Goal: Task Accomplishment & Management: Complete application form

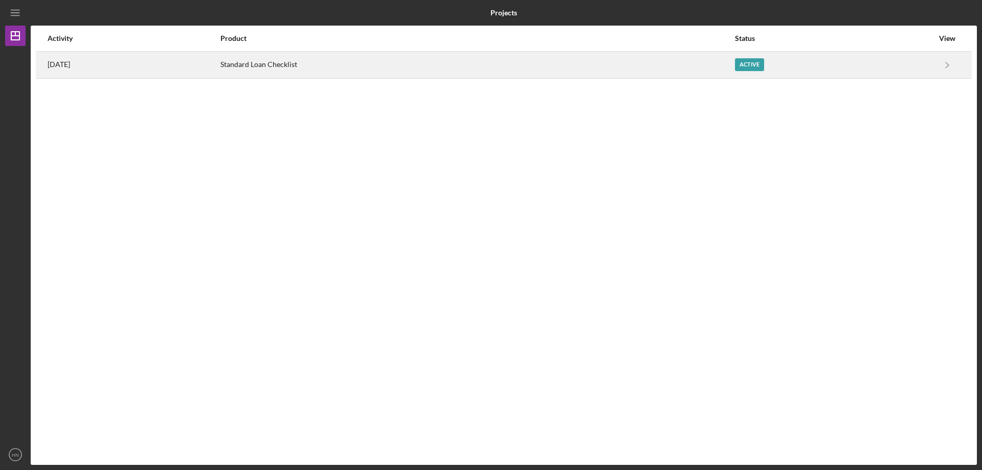
click at [399, 61] on div "Standard Loan Checklist" at bounding box center [477, 65] width 514 height 26
click at [429, 63] on div "Standard Loan Checklist" at bounding box center [477, 65] width 514 height 26
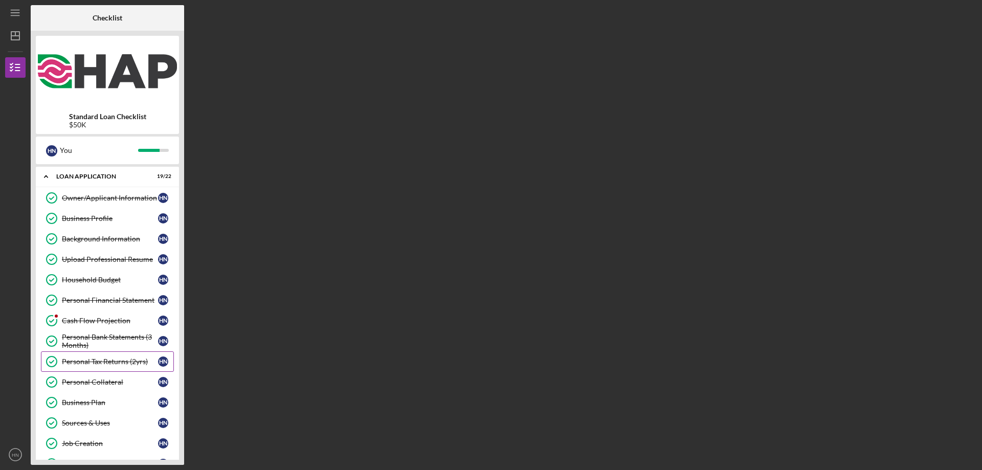
scroll to position [102, 0]
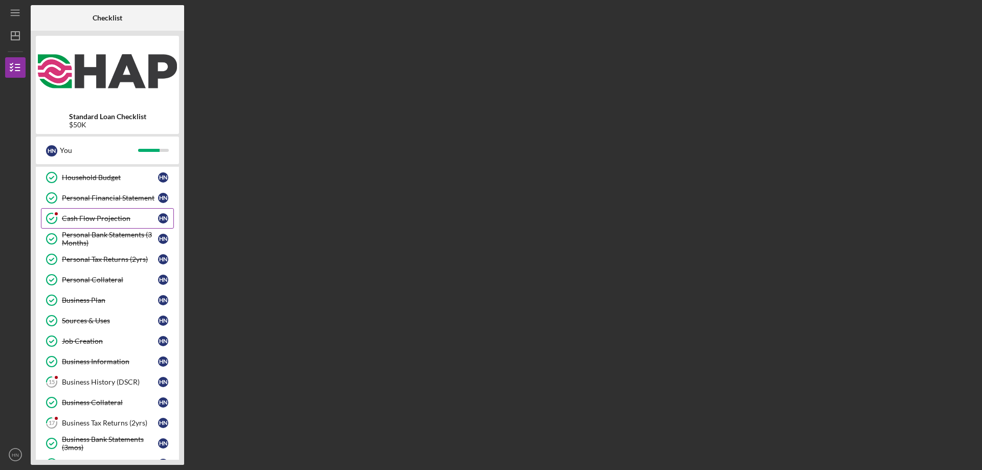
click at [95, 217] on div "Cash Flow Projection" at bounding box center [110, 218] width 96 height 8
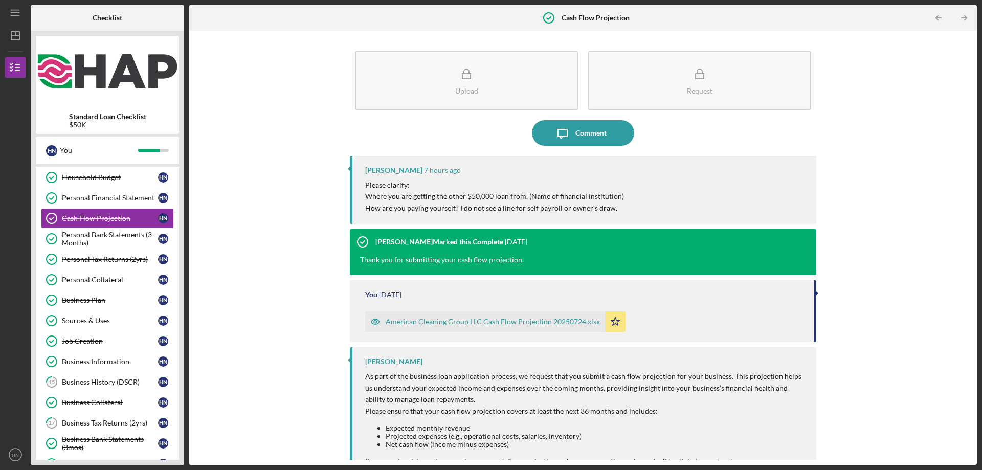
click at [577, 194] on p "Please clarify: Where you are getting the other $50,000 loan from. (Name of fin…" at bounding box center [494, 197] width 259 height 34
click at [585, 132] on div "Comment" at bounding box center [590, 133] width 31 height 26
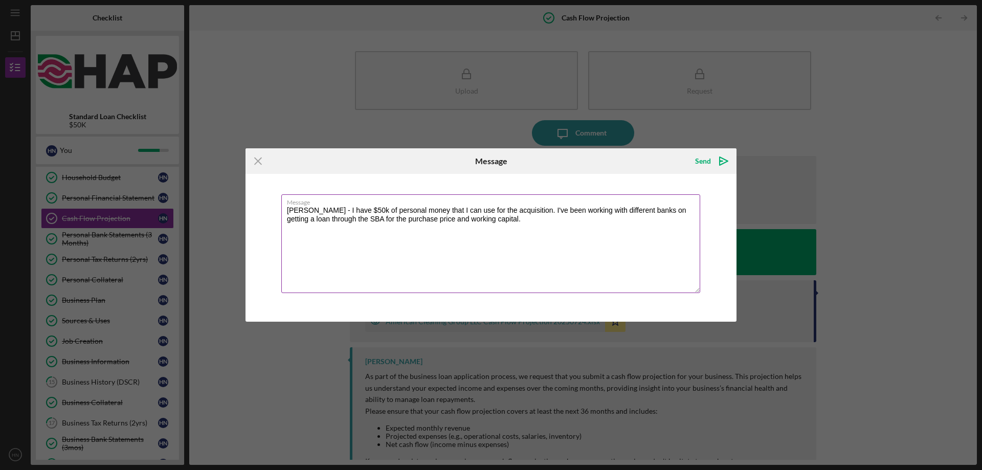
click at [547, 248] on textarea "Lee - I have $50k of personal money that I can use for the acquisition. I've be…" at bounding box center [490, 243] width 419 height 99
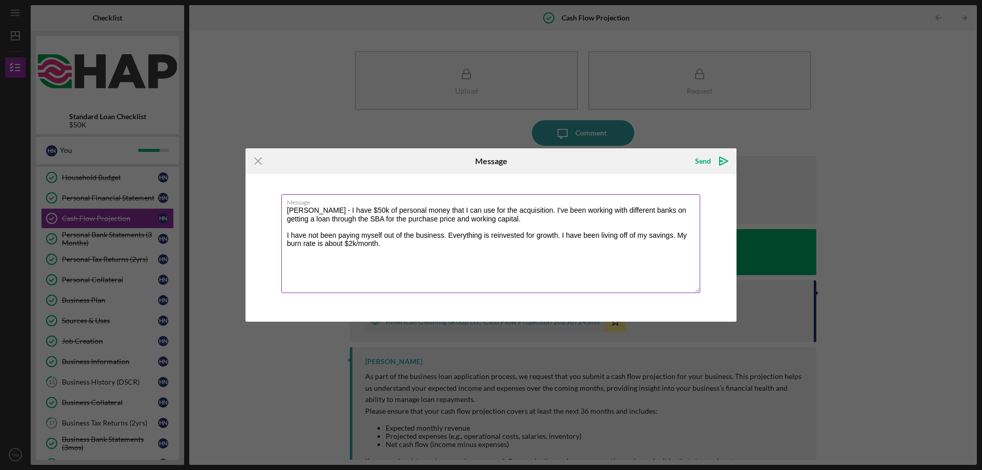
click at [564, 237] on textarea "Lee - I have $50k of personal money that I can use for the acquisition. I've be…" at bounding box center [490, 243] width 419 height 99
click at [311, 245] on textarea "Lee - I have $50k of personal money that I can use for the acquisition. I've be…" at bounding box center [490, 243] width 419 height 99
type textarea "Lee - I have $50k of personal money that I can use for the acquisition. I've be…"
click at [707, 165] on div "Send" at bounding box center [703, 161] width 16 height 20
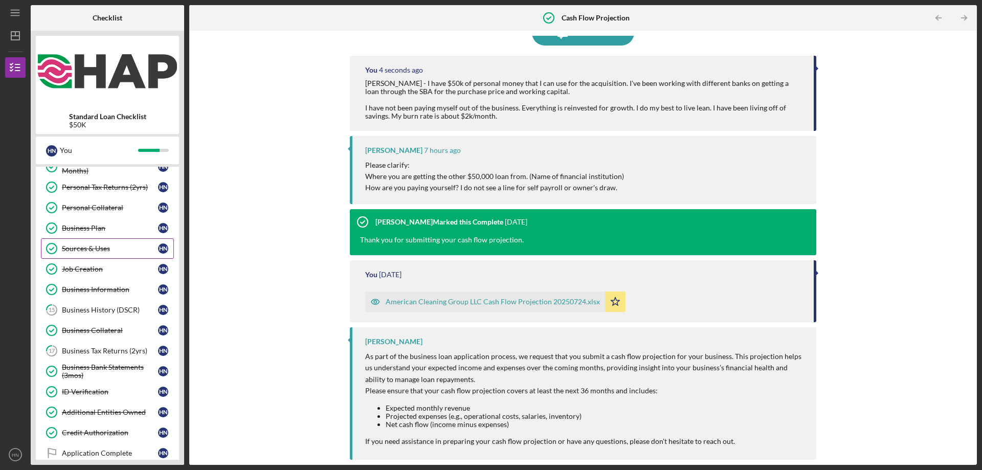
scroll to position [257, 0]
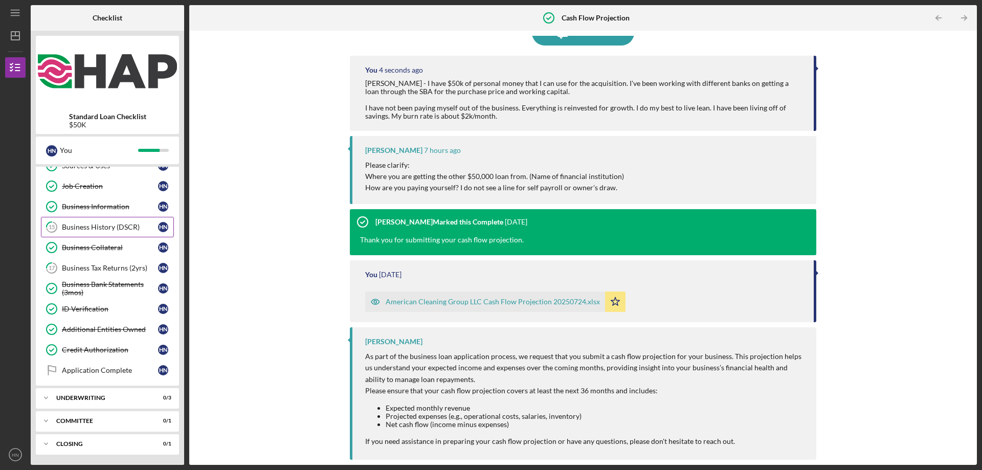
click at [108, 228] on div "Business History (DSCR)" at bounding box center [110, 227] width 96 height 8
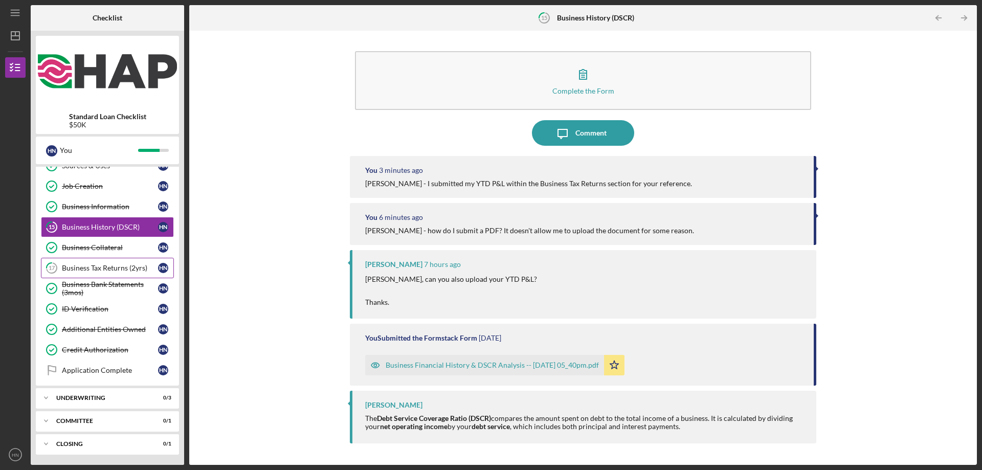
click at [108, 269] on div "Business Tax Returns (2yrs)" at bounding box center [110, 268] width 96 height 8
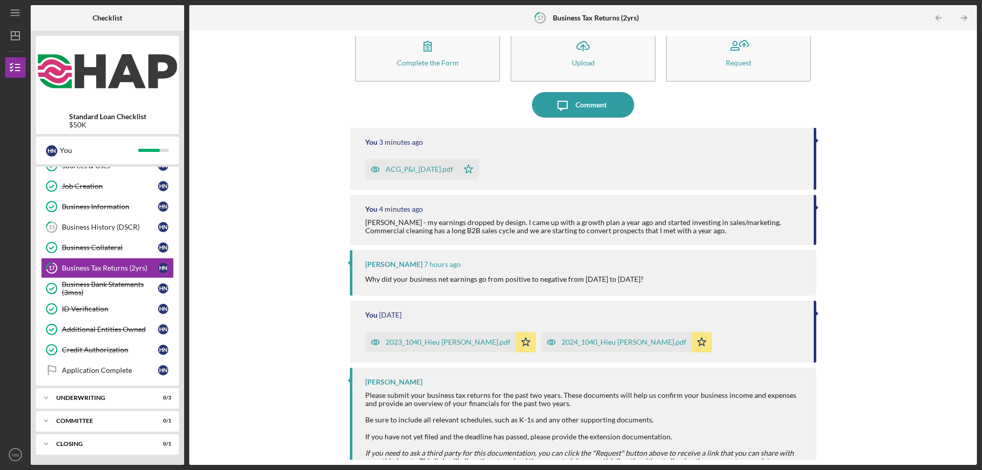
scroll to position [55, 0]
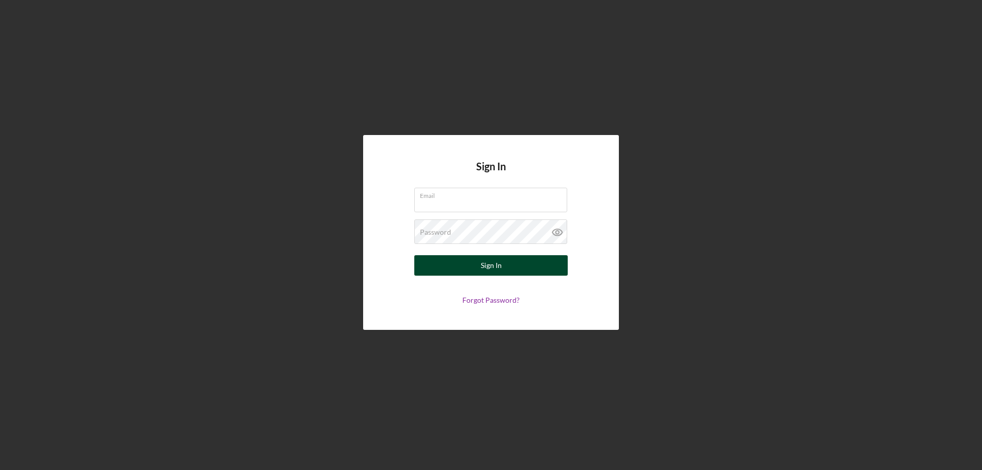
type input "[PERSON_NAME][EMAIL_ADDRESS][PERSON_NAME][DOMAIN_NAME]"
click at [511, 267] on button "Sign In" at bounding box center [490, 265] width 153 height 20
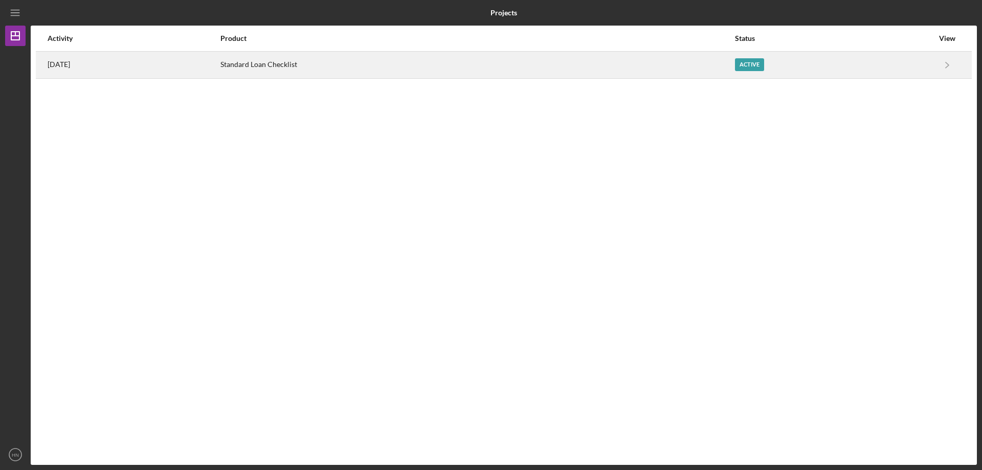
click at [478, 61] on div "Standard Loan Checklist" at bounding box center [477, 65] width 514 height 26
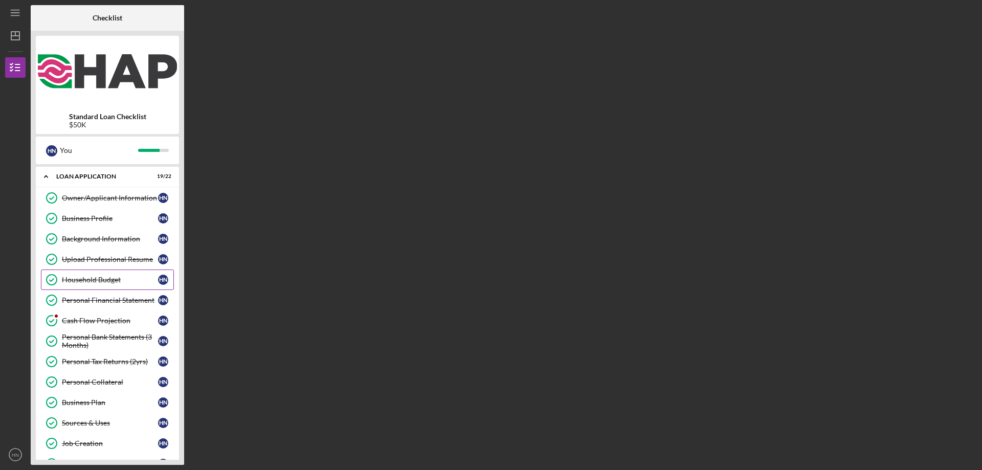
scroll to position [257, 0]
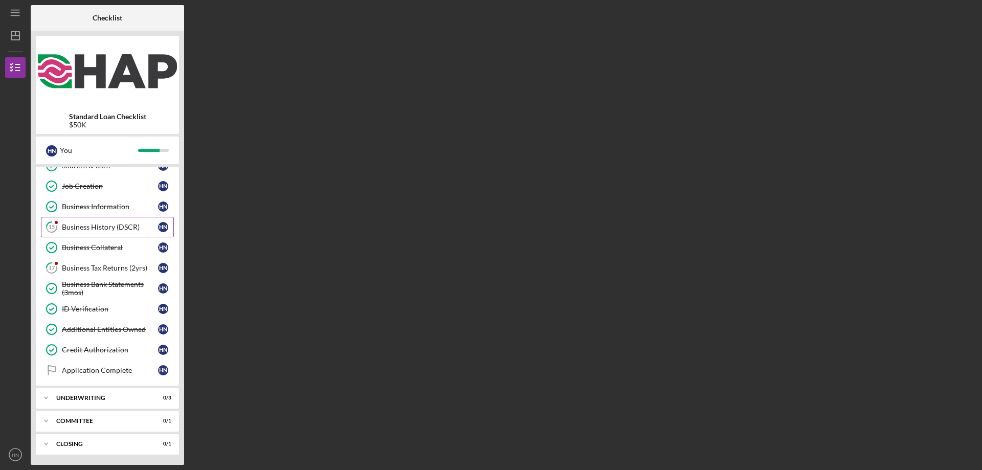
click at [102, 221] on link "15 Business History (DSCR) H N" at bounding box center [107, 227] width 133 height 20
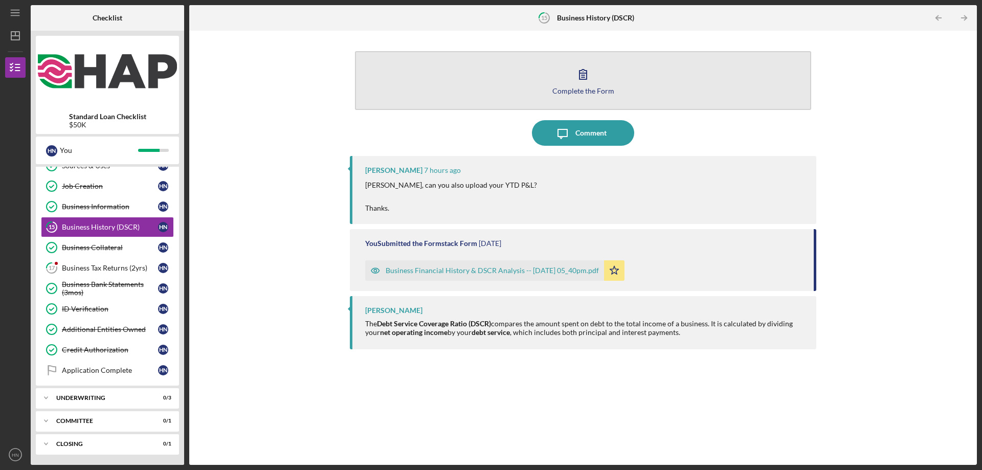
click at [585, 79] on icon "button" at bounding box center [583, 74] width 26 height 26
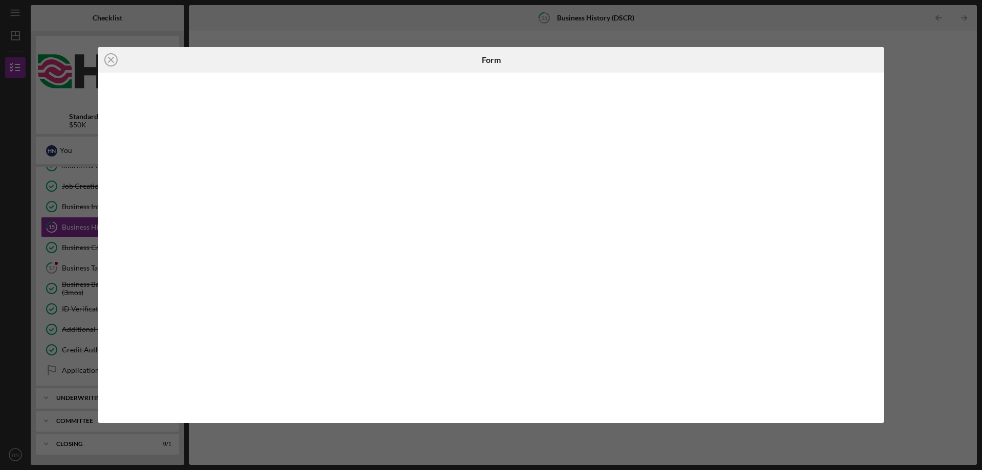
click at [913, 131] on div "Icon/Close Form" at bounding box center [491, 235] width 982 height 470
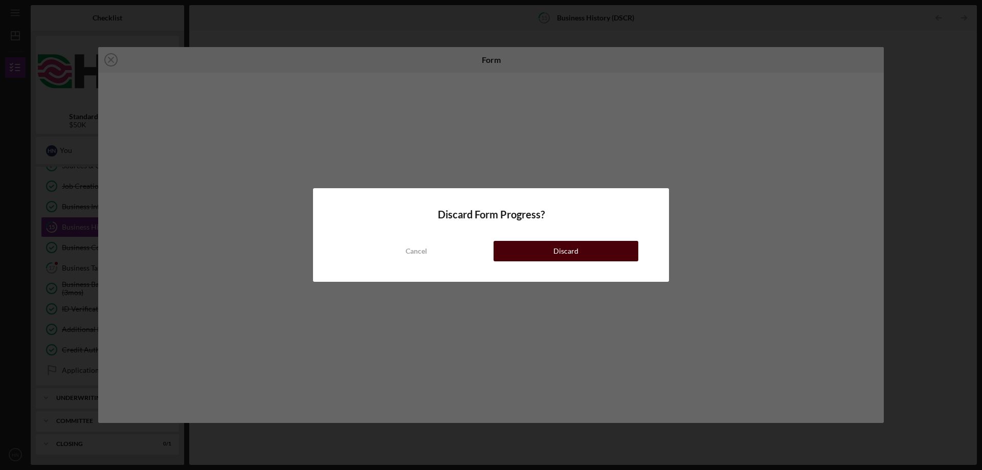
click at [566, 252] on div "Discard" at bounding box center [565, 251] width 25 height 20
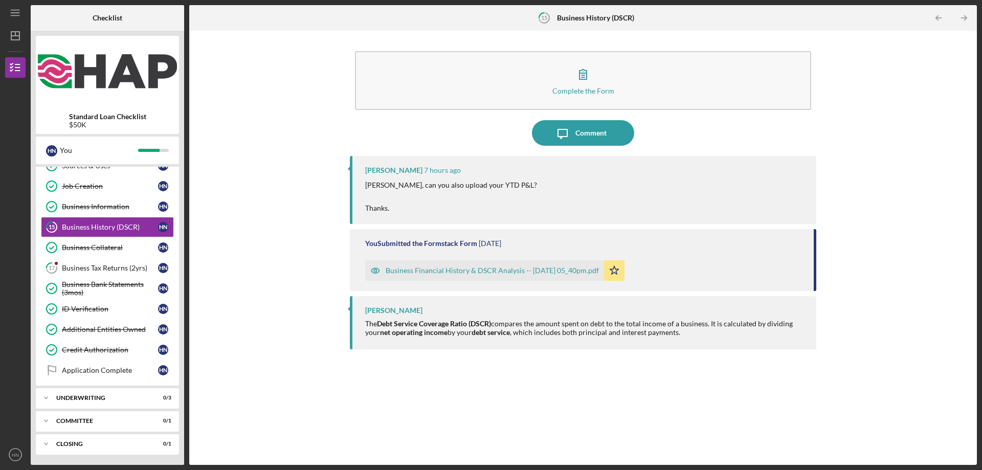
click at [582, 26] on div "15 Business History (DSCR)" at bounding box center [582, 18] width 103 height 26
click at [433, 209] on p "Hieu, can you also upload your YTD P&L? Thanks." at bounding box center [451, 197] width 172 height 34
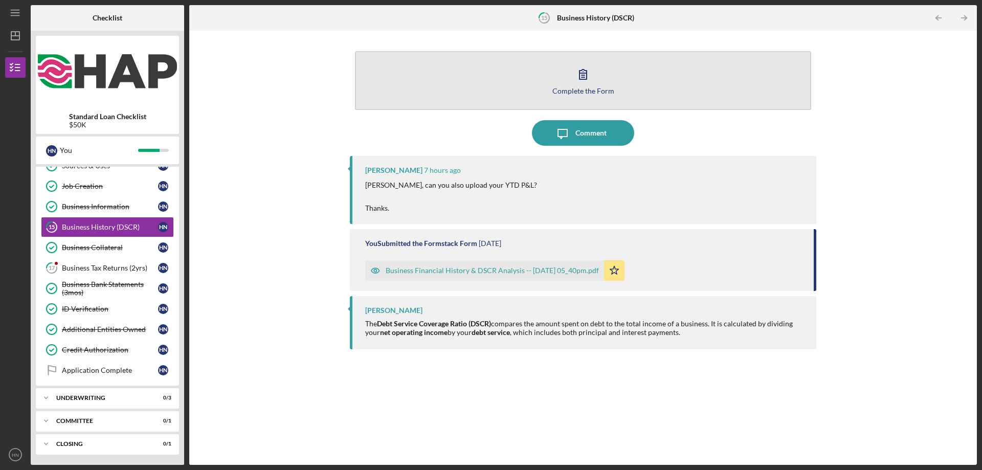
click at [497, 95] on button "Complete the Form Form" at bounding box center [583, 80] width 456 height 59
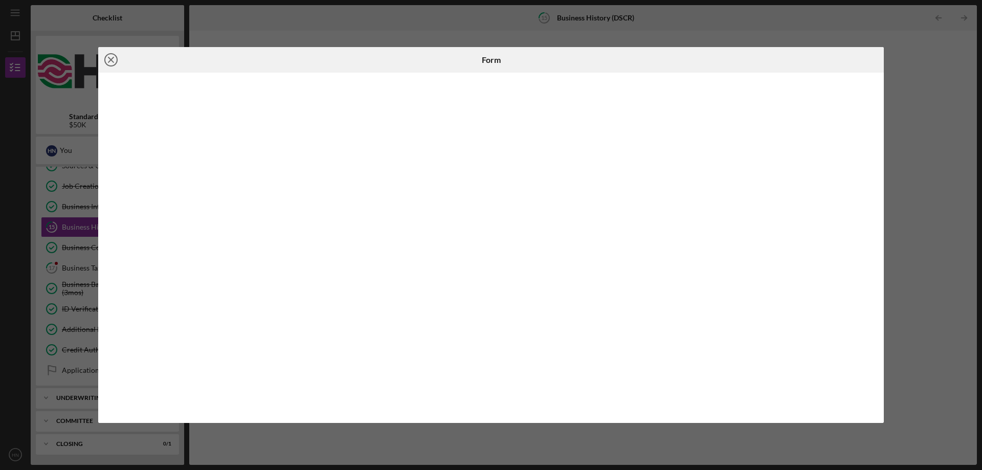
click at [111, 60] on line at bounding box center [110, 59] width 5 height 5
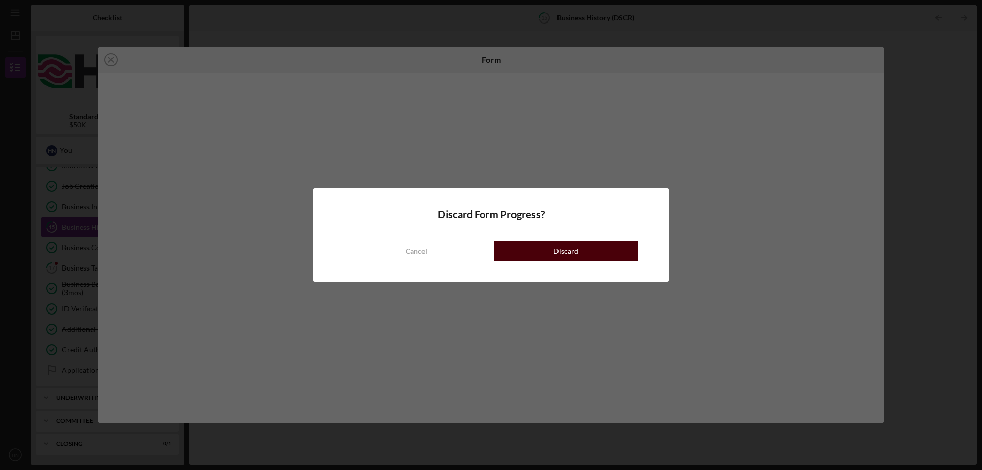
click at [550, 254] on button "Discard" at bounding box center [566, 251] width 145 height 20
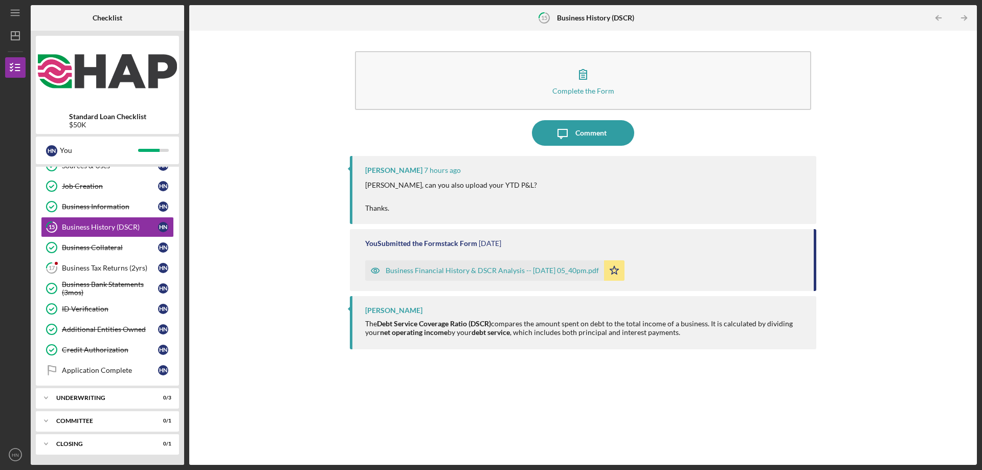
click at [474, 196] on p "Hieu, can you also upload your YTD P&L? Thanks." at bounding box center [451, 197] width 172 height 34
click at [711, 265] on div "Business Financial History & DSCR Analysis -- 2025-07-24 05_40pm.pdf Icon/Star" at bounding box center [584, 268] width 438 height 26
click at [514, 269] on div "Business Financial History & DSCR Analysis -- 2025-07-24 05_40pm.pdf" at bounding box center [492, 271] width 213 height 8
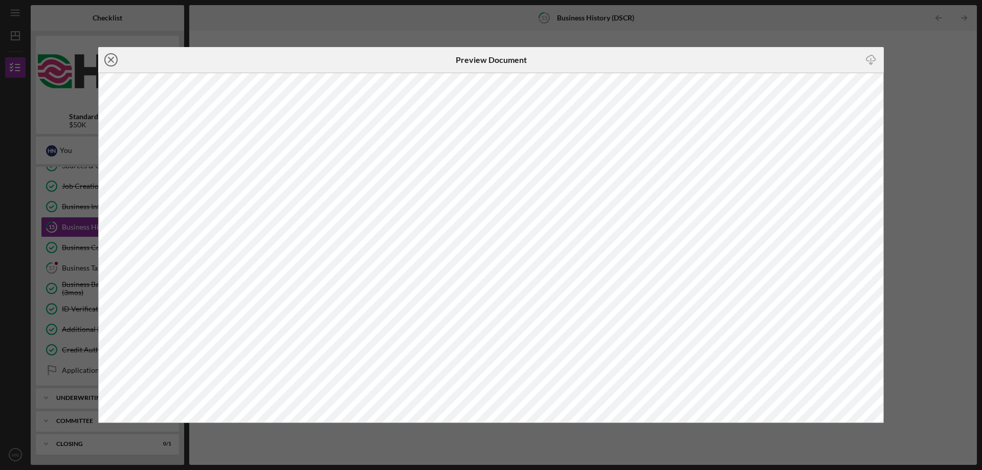
click at [114, 56] on icon "Icon/Close" at bounding box center [111, 60] width 26 height 26
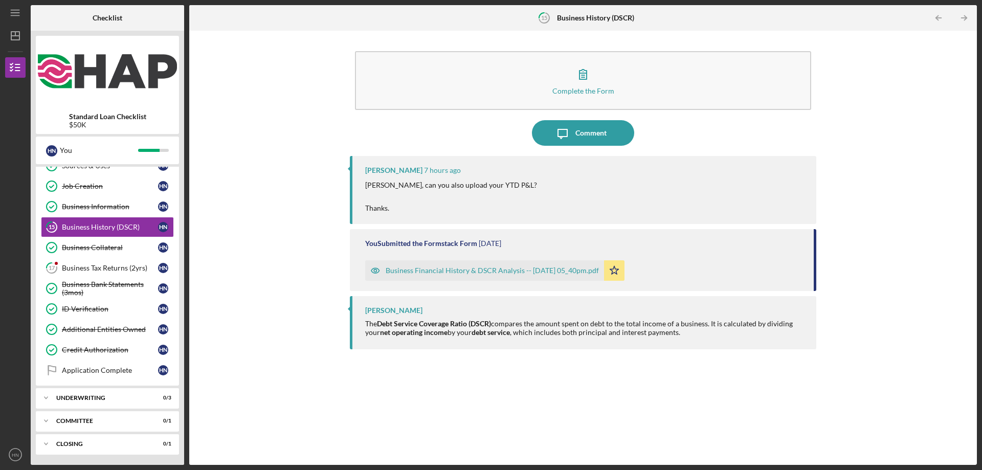
click at [506, 187] on div "Hieu, can you also upload your YTD P&L? Thanks." at bounding box center [585, 197] width 441 height 34
click at [454, 193] on p "Hieu, can you also upload your YTD P&L? Thanks." at bounding box center [451, 197] width 172 height 34
click at [587, 137] on div "Comment" at bounding box center [590, 133] width 31 height 26
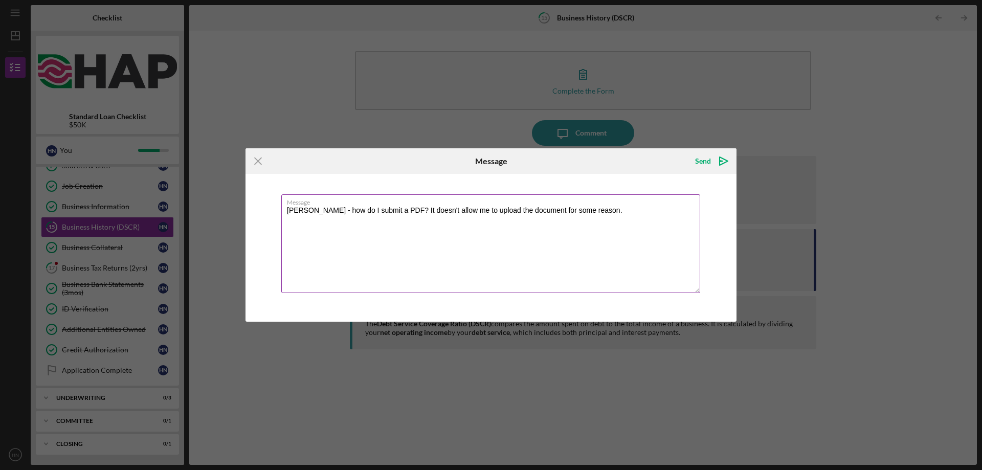
click at [630, 249] on textarea "Lee - how do I submit a PDF? It doesn't allow me to upload the document for som…" at bounding box center [490, 243] width 419 height 99
type textarea "Lee - how do I submit a PDF? It doesn't allow me to upload the document for som…"
click at [720, 163] on polygon "submit" at bounding box center [724, 161] width 8 height 8
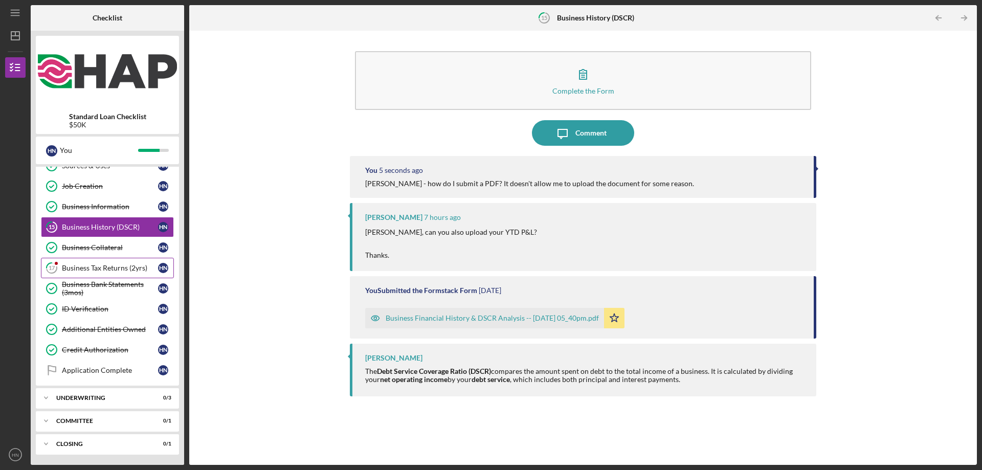
click at [104, 271] on div "Business Tax Returns (2yrs)" at bounding box center [110, 268] width 96 height 8
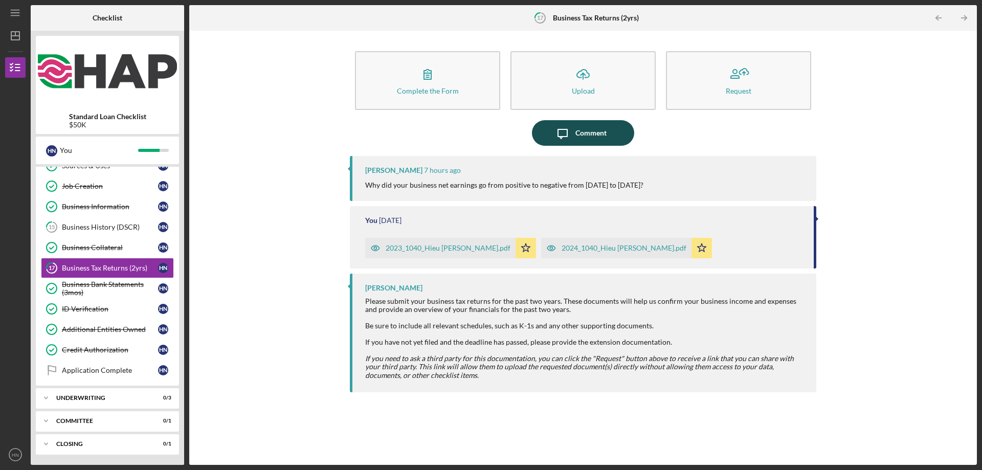
click at [594, 133] on div "Comment" at bounding box center [590, 133] width 31 height 26
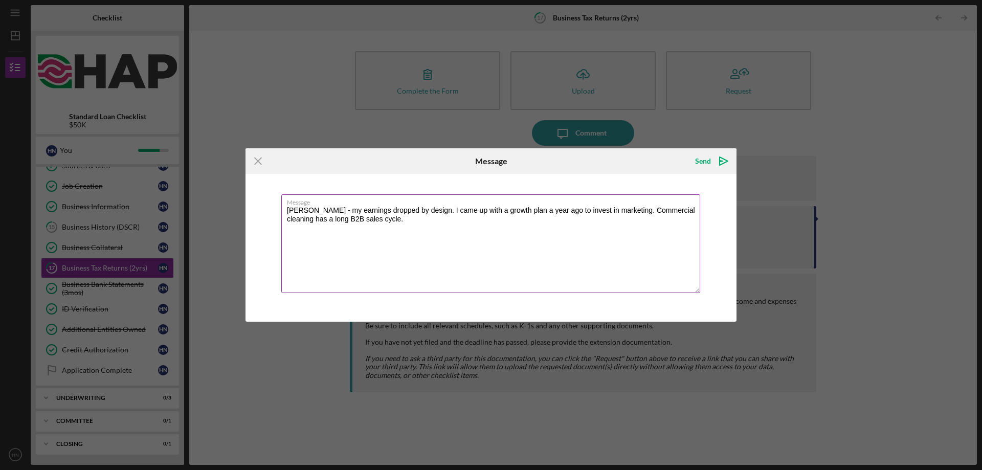
click at [609, 209] on textarea "Lee - my earnings dropped by design. I came up with a growth plan a year ago to…" at bounding box center [490, 243] width 419 height 99
click at [544, 212] on textarea "Lee - my earnings dropped by design. I came up with a growth plan a year ago to…" at bounding box center [490, 243] width 419 height 99
click at [576, 220] on textarea "Lee - my earnings dropped by design. I came up with a growth plan a year ago an…" at bounding box center [490, 243] width 419 height 99
click at [523, 233] on textarea "Lee - my earnings dropped by design. I came up with a growth plan a year ago an…" at bounding box center [490, 243] width 419 height 99
type textarea "Lee - my earnings dropped by design. I came up with a growth plan a year ago an…"
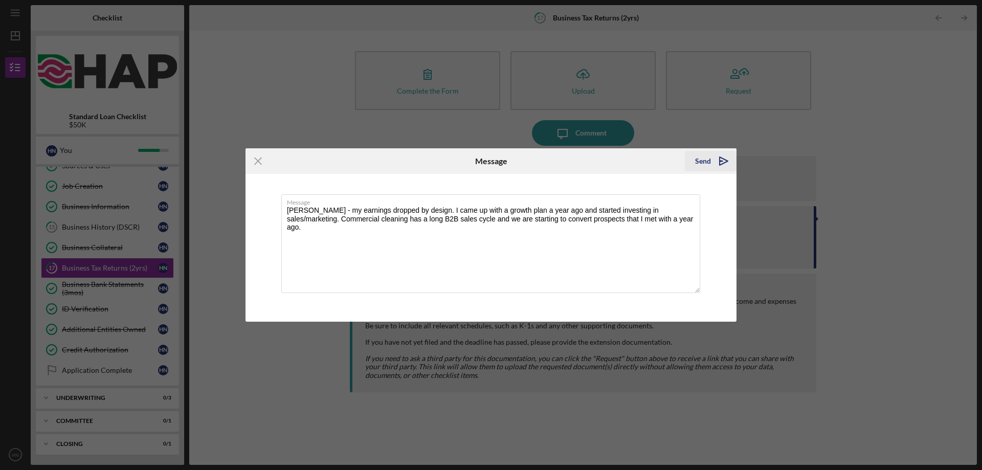
click at [721, 163] on icon "Icon/icon-invite-send" at bounding box center [724, 161] width 26 height 26
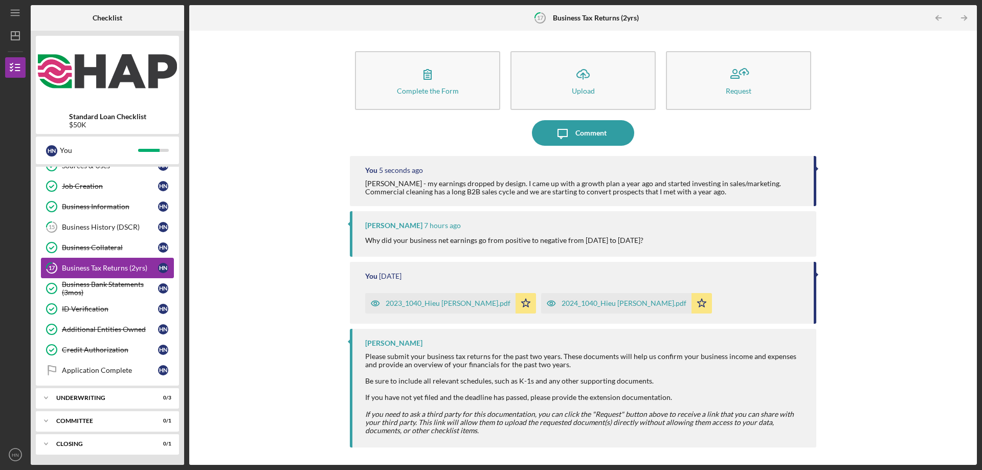
click at [118, 267] on div "Business Tax Returns (2yrs)" at bounding box center [110, 268] width 96 height 8
click at [110, 231] on div "Business History (DSCR)" at bounding box center [110, 227] width 96 height 8
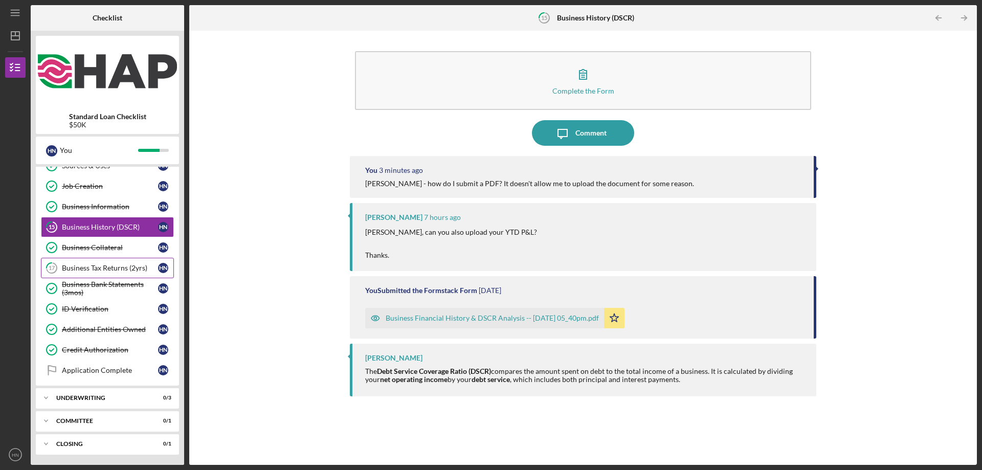
click at [120, 269] on div "Business Tax Returns (2yrs)" at bounding box center [110, 268] width 96 height 8
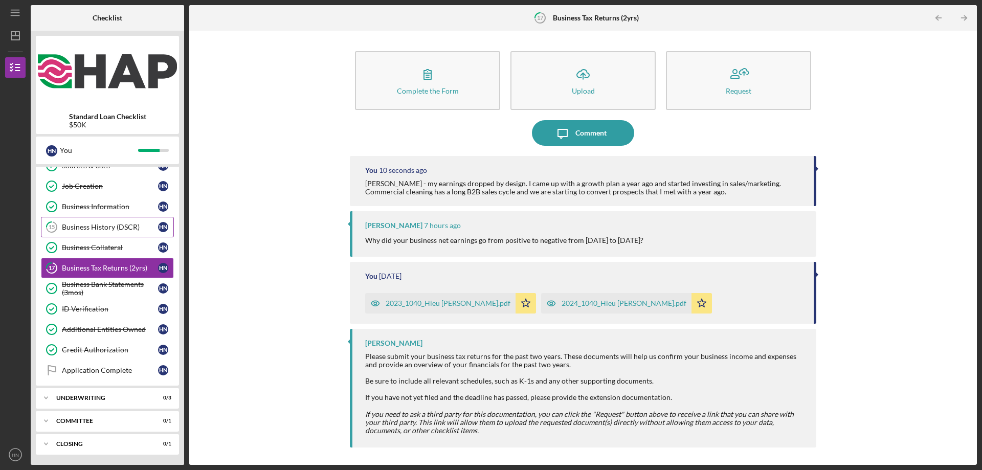
click at [132, 233] on link "15 Business History (DSCR) H N" at bounding box center [107, 227] width 133 height 20
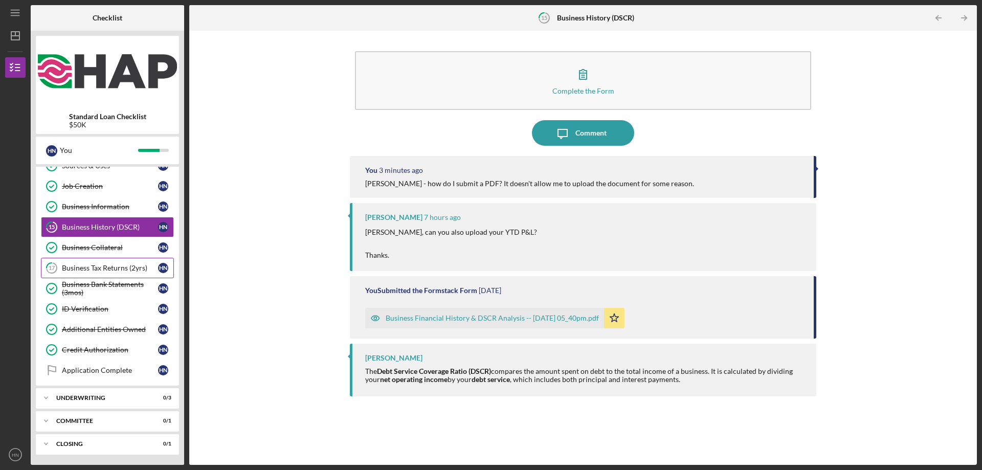
click at [119, 270] on div "Business Tax Returns (2yrs)" at bounding box center [110, 268] width 96 height 8
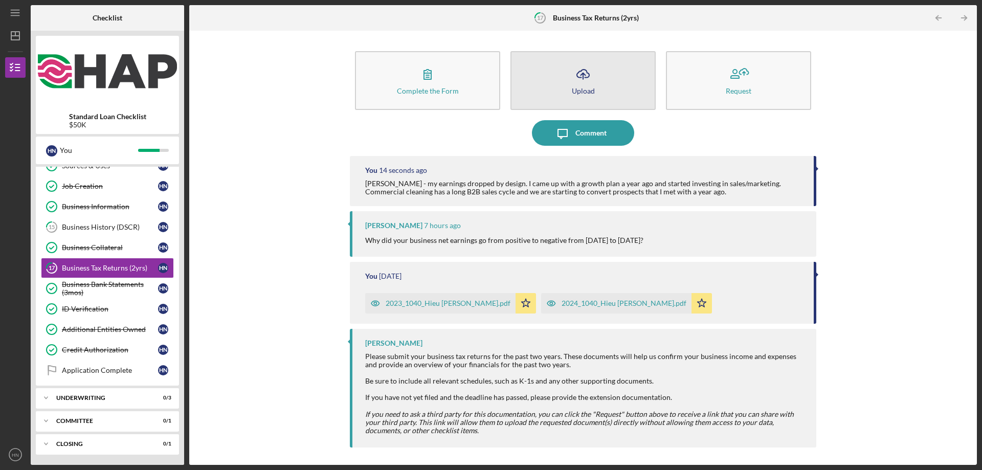
click at [591, 73] on icon "Icon/Upload" at bounding box center [583, 74] width 26 height 26
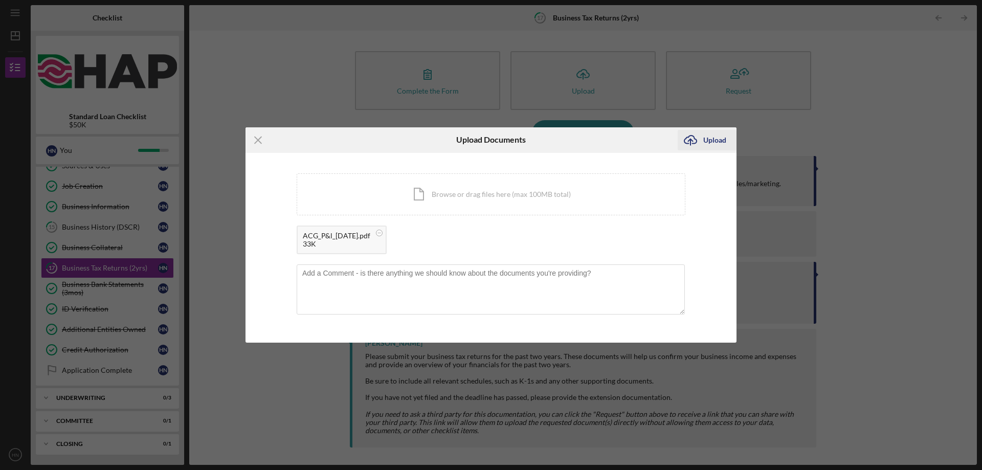
click at [706, 144] on div "Upload" at bounding box center [714, 140] width 23 height 20
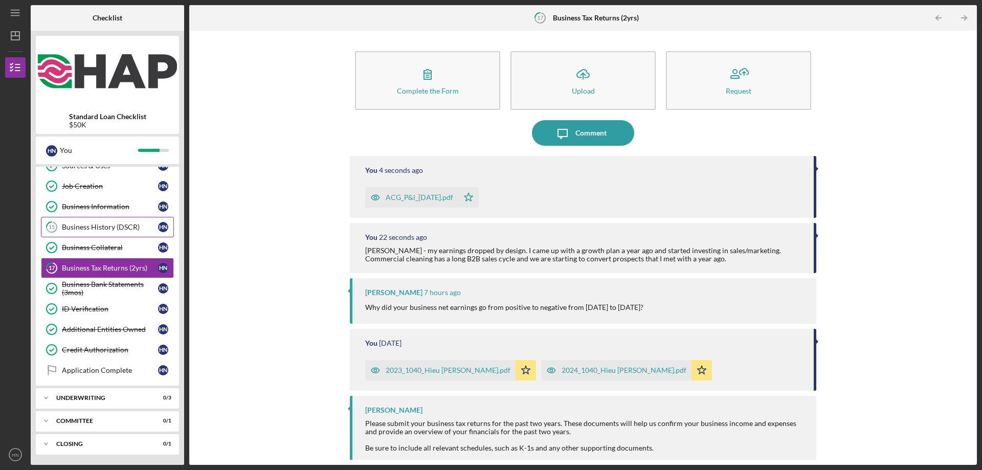
click at [100, 224] on div "Business History (DSCR)" at bounding box center [110, 227] width 96 height 8
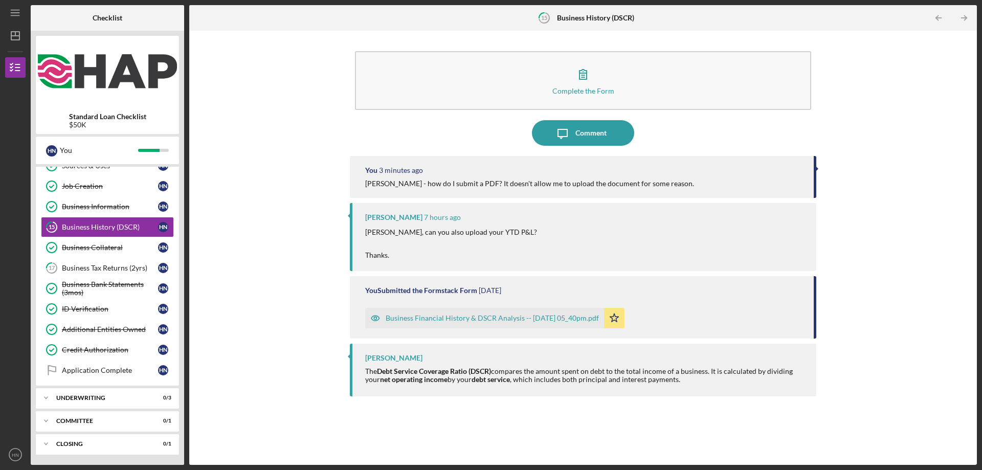
click at [555, 245] on div "Hieu, can you also upload your YTD P&L? Thanks." at bounding box center [585, 244] width 441 height 34
click at [584, 136] on div "Comment" at bounding box center [590, 133] width 31 height 26
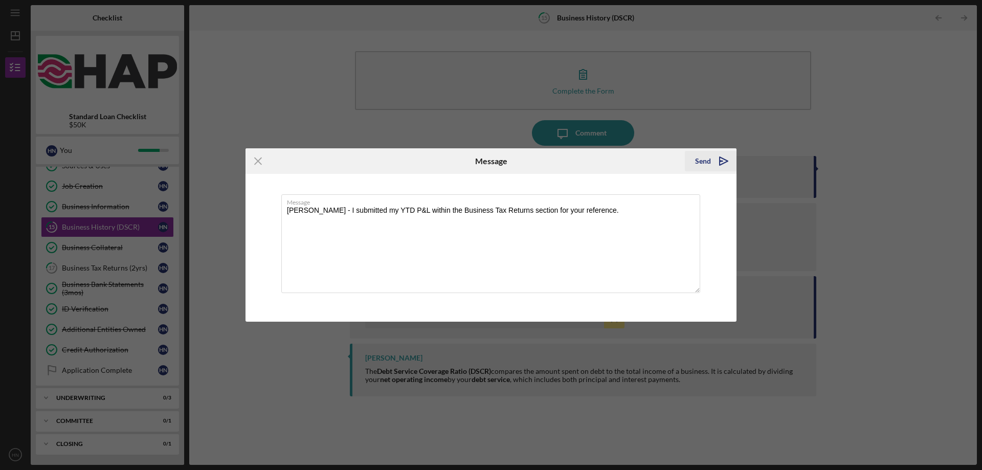
type textarea "Lee - I submitted my YTD P&L within the Business Tax Returns section for your r…"
click at [725, 163] on icon "Icon/icon-invite-send" at bounding box center [724, 161] width 26 height 26
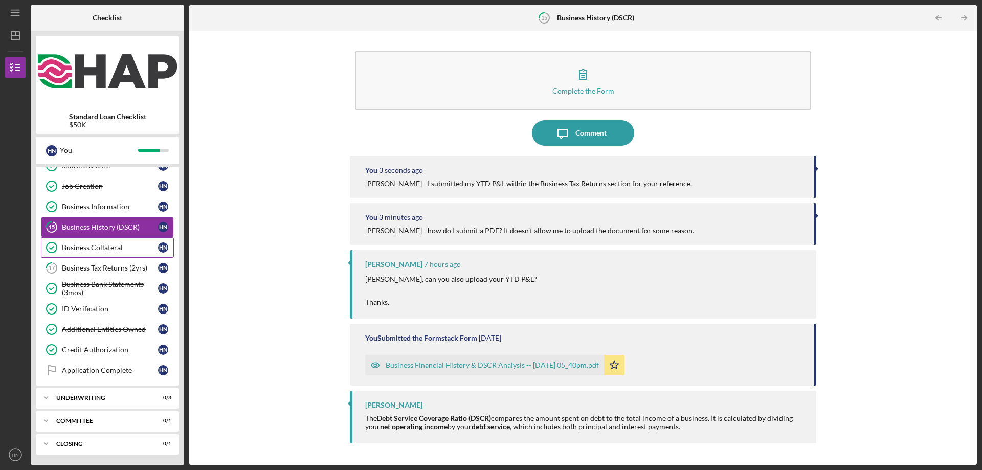
click at [102, 257] on link "Business Collateral Business Collateral H N" at bounding box center [107, 247] width 133 height 20
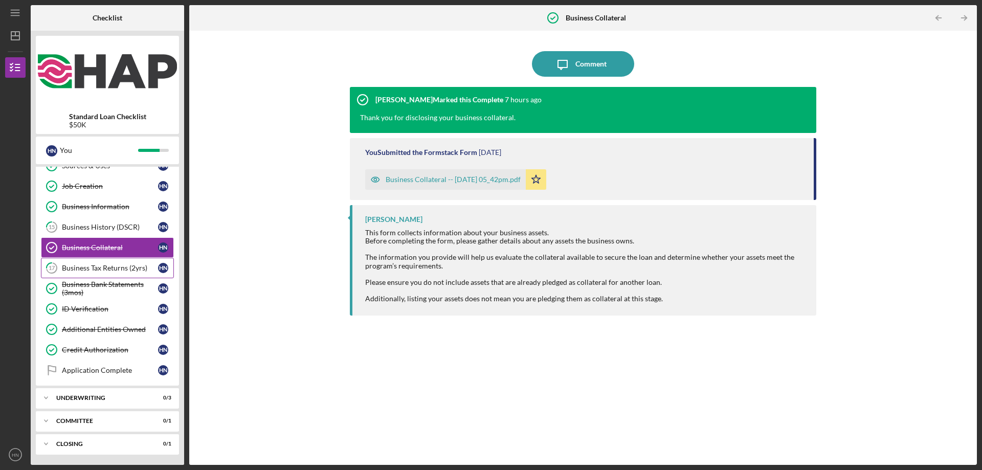
click at [102, 265] on div "Business Tax Returns (2yrs)" at bounding box center [110, 268] width 96 height 8
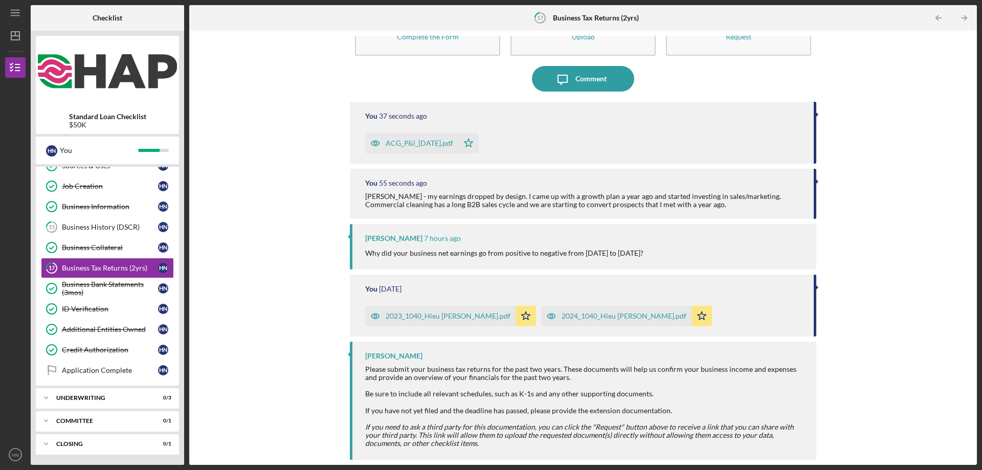
scroll to position [55, 0]
